Goal: Information Seeking & Learning: Learn about a topic

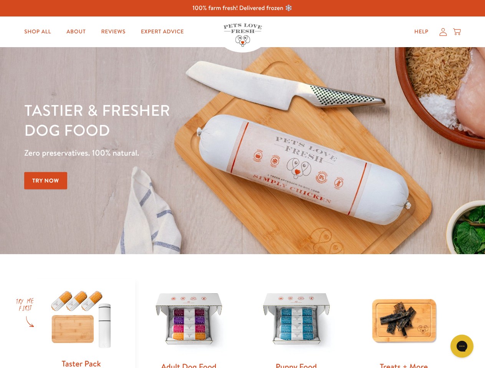
click at [242, 184] on div "Tastier & fresher dog food Zero preservatives. 100% natural. Try Now" at bounding box center [169, 150] width 291 height 101
click at [462, 347] on icon "Gorgias live chat" at bounding box center [461, 346] width 7 height 7
